Goal: Task Accomplishment & Management: Complete application form

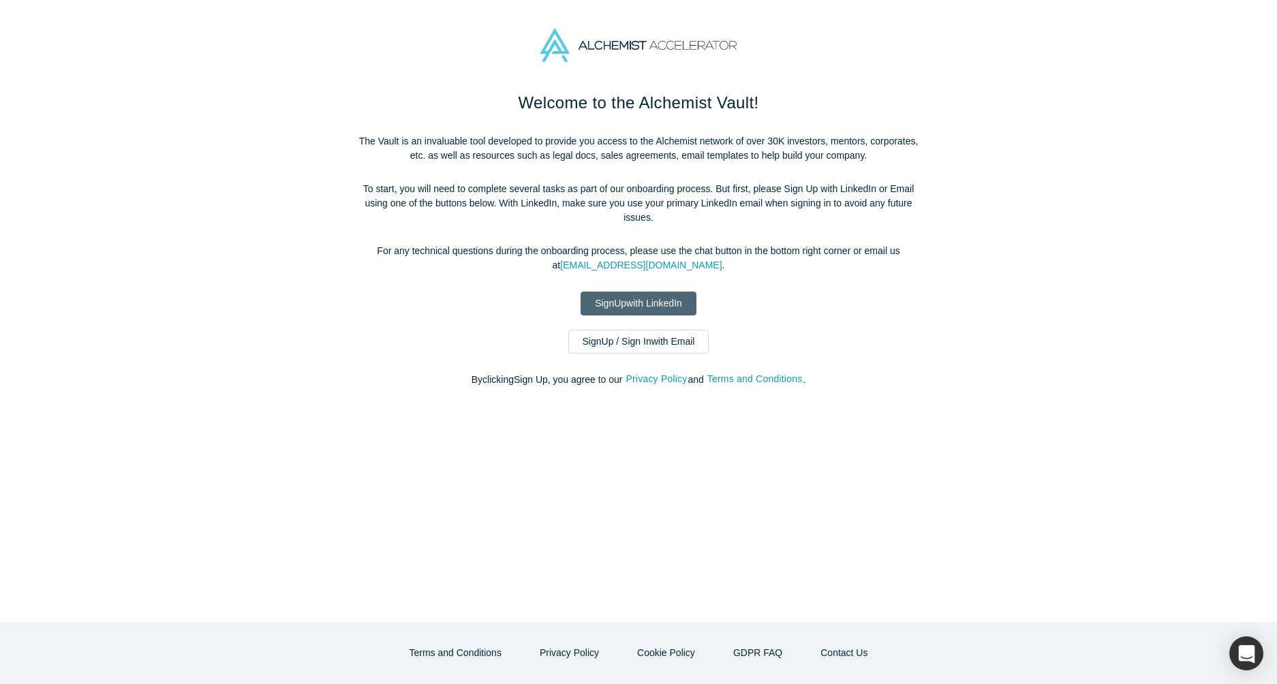
click at [658, 307] on link "Sign Up with LinkedIn" at bounding box center [639, 304] width 116 height 24
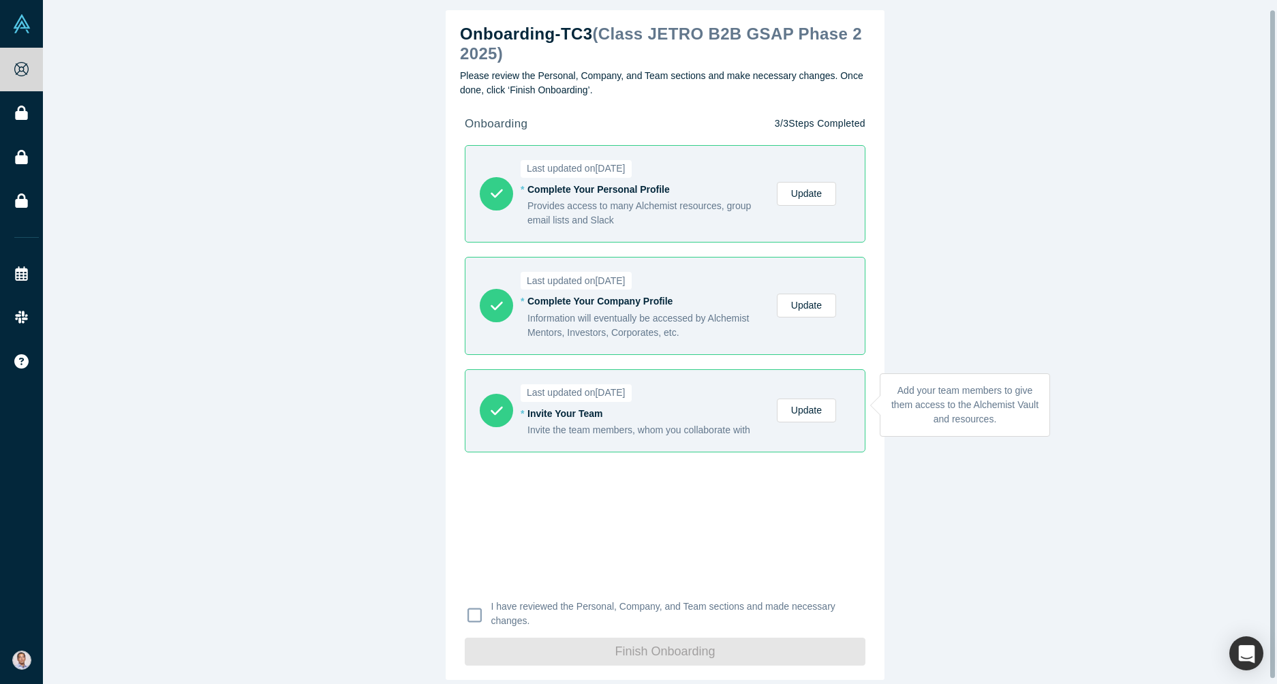
scroll to position [14, 0]
